Goal: Find specific page/section: Find specific page/section

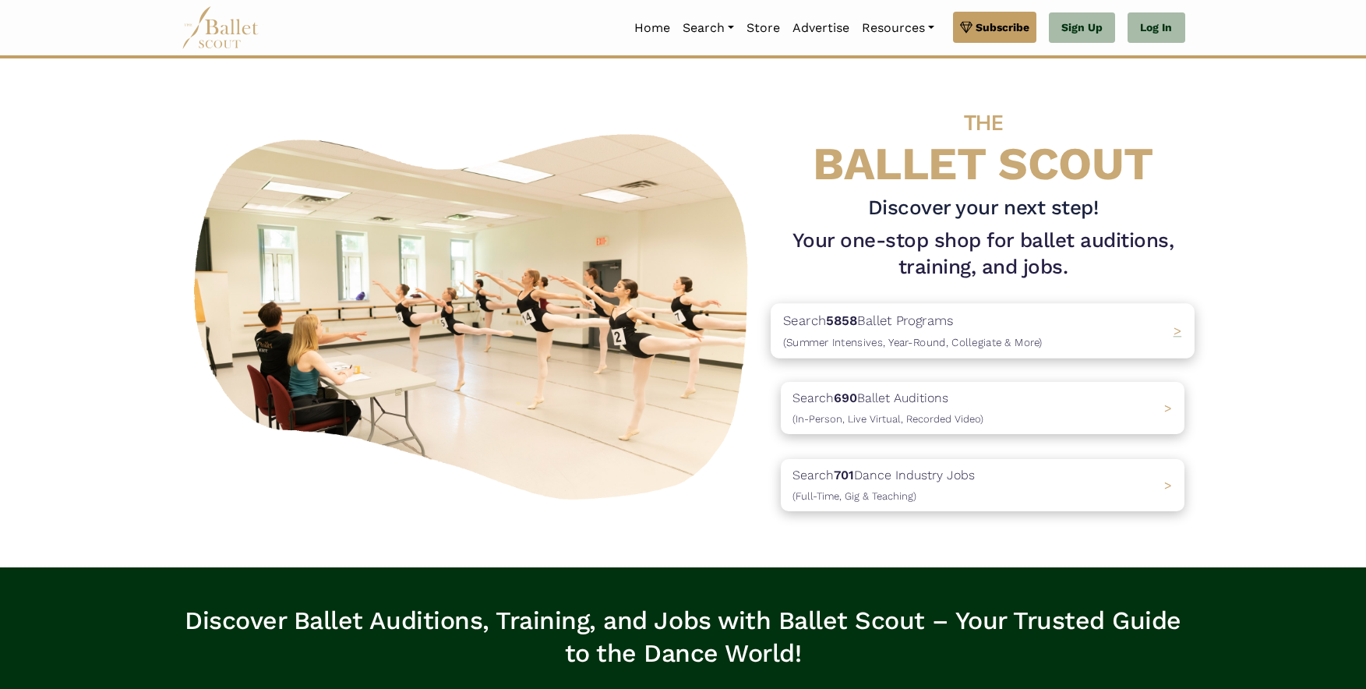
click at [840, 325] on b "5858" at bounding box center [842, 321] width 31 height 16
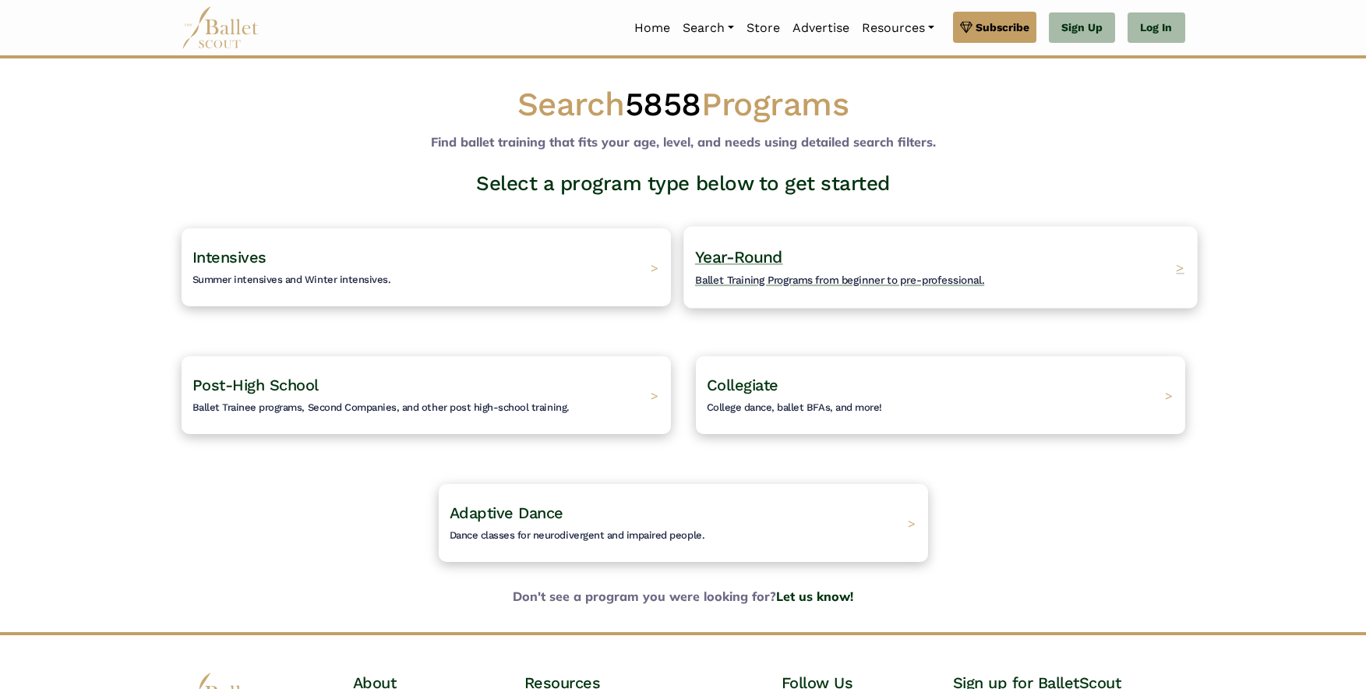
click at [719, 263] on span "Year-Round" at bounding box center [739, 256] width 88 height 19
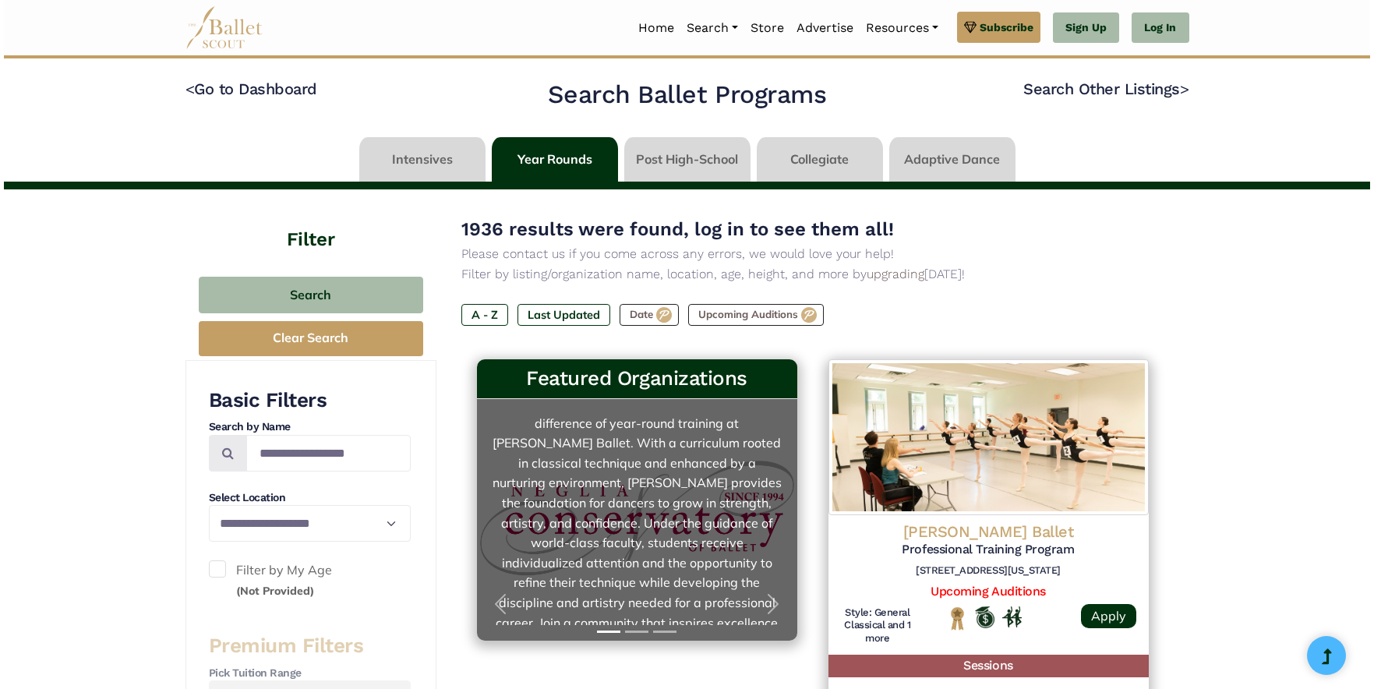
scroll to position [80, 0]
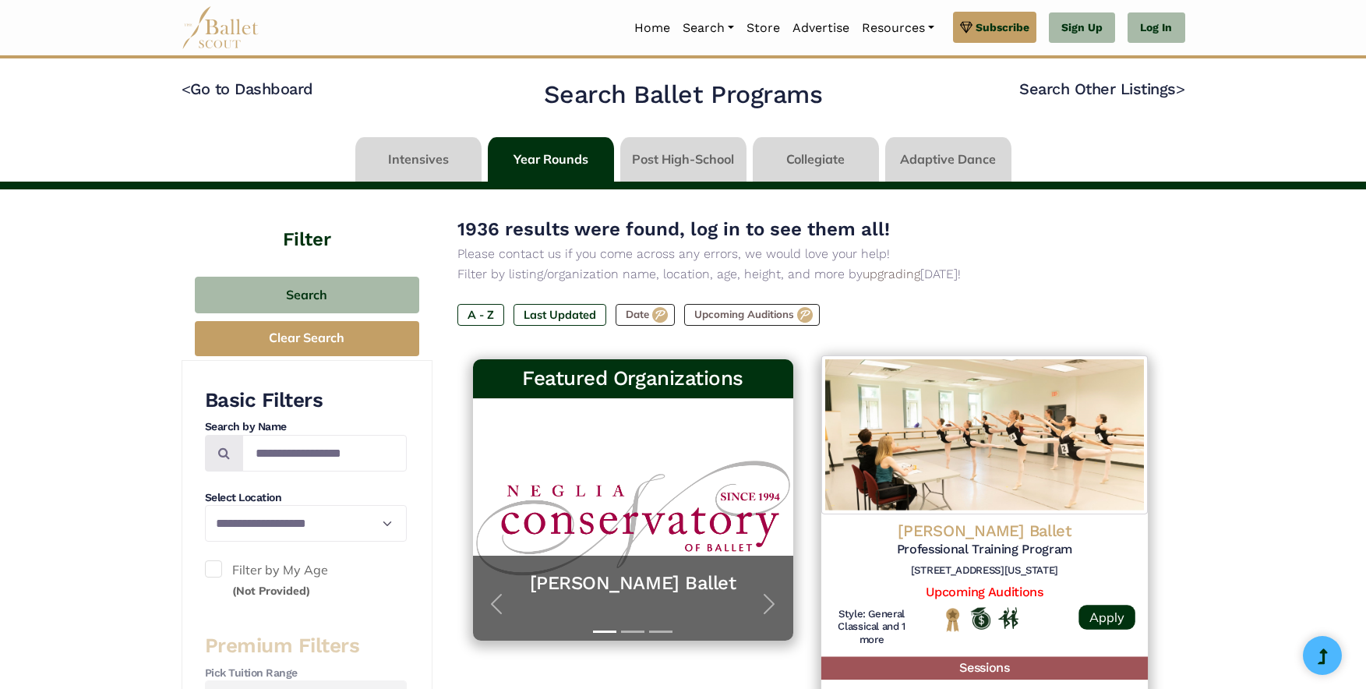
click at [995, 456] on img at bounding box center [984, 434] width 327 height 159
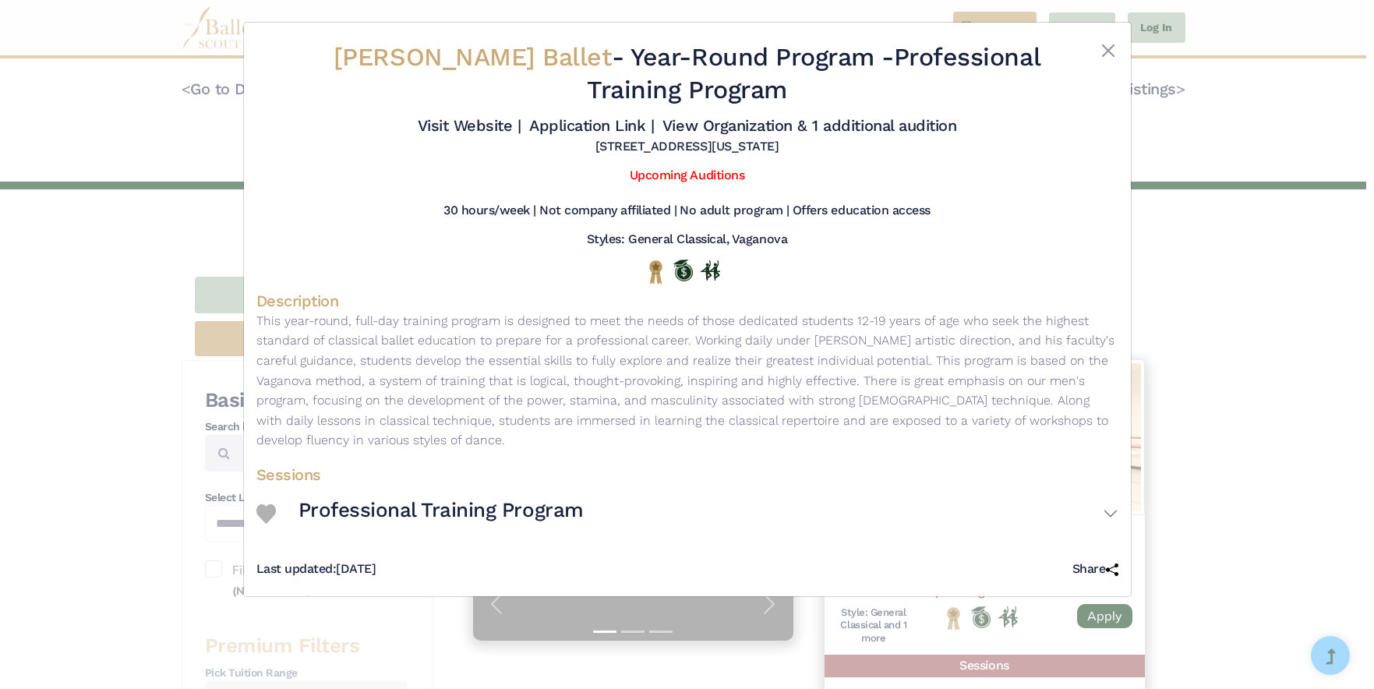
click at [1114, 566] on img at bounding box center [1112, 570] width 12 height 12
